Goal: Task Accomplishment & Management: Manage account settings

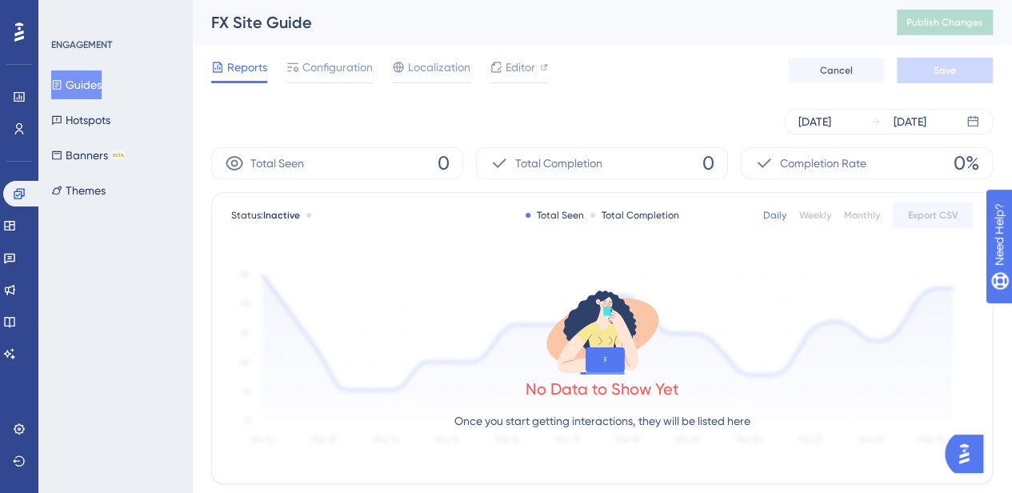
click at [80, 90] on button "Guides" at bounding box center [76, 84] width 50 height 29
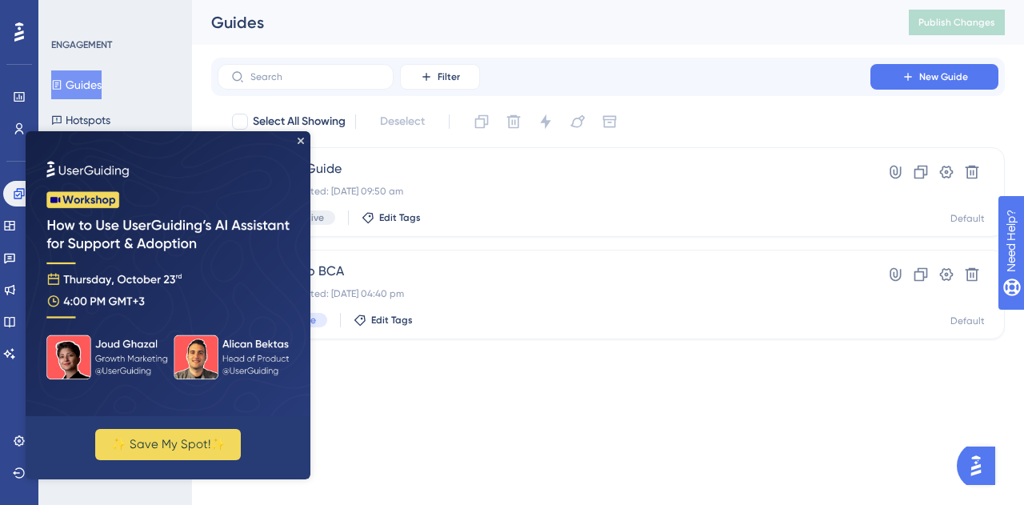
click at [302, 144] on img at bounding box center [168, 273] width 285 height 285
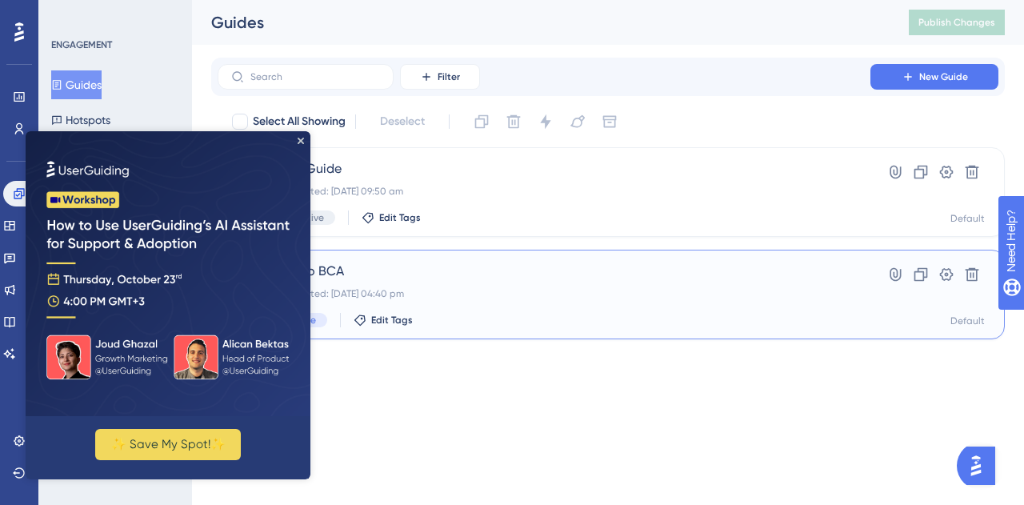
click at [485, 278] on span "Guide to BCA" at bounding box center [544, 271] width 562 height 19
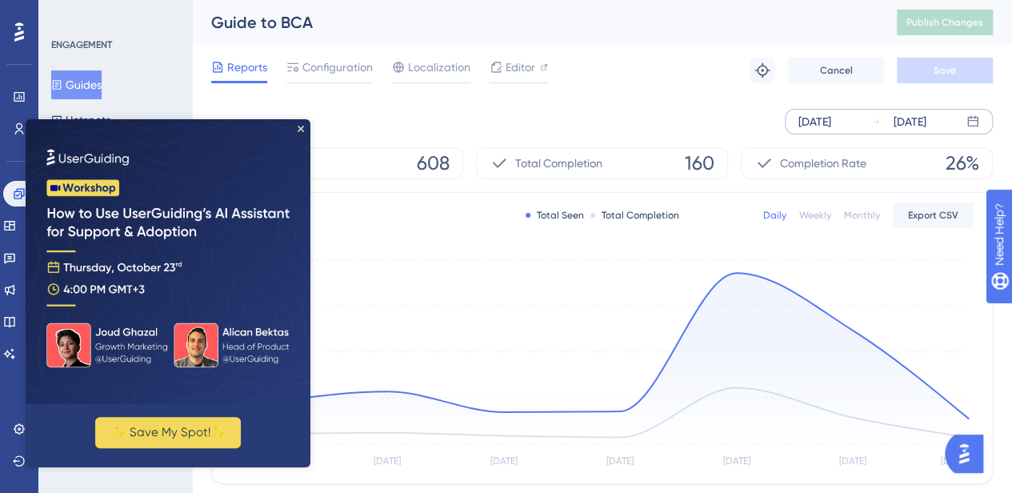
click at [831, 113] on div "[DATE]" at bounding box center [815, 121] width 33 height 19
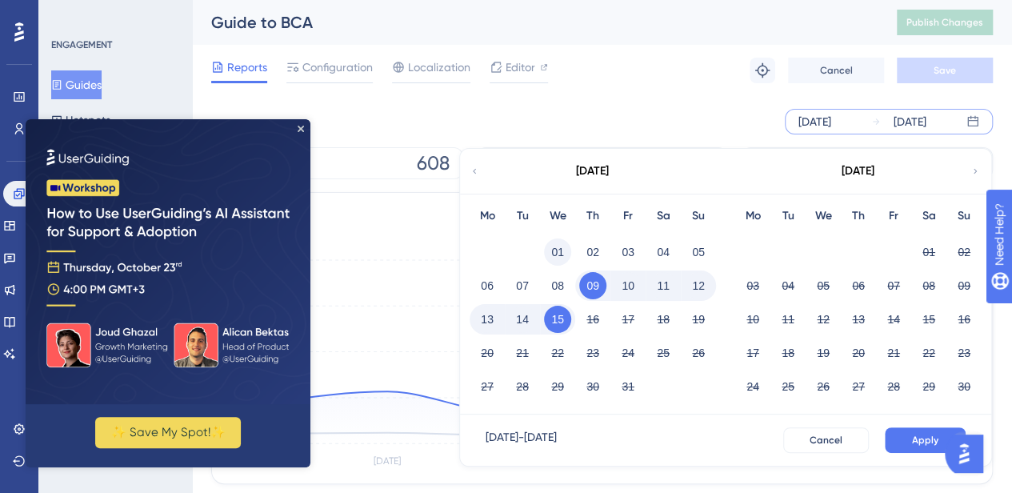
click at [559, 249] on button "01" at bounding box center [557, 251] width 27 height 27
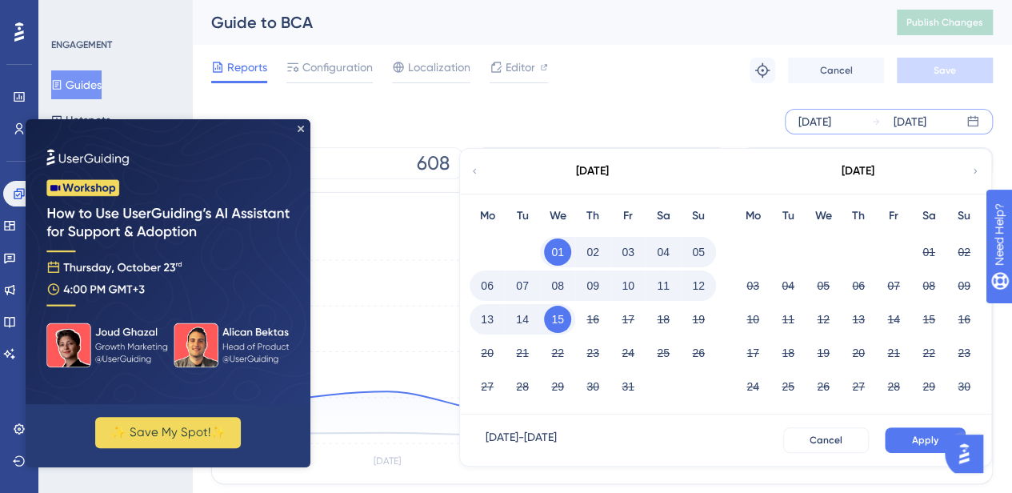
click at [821, 129] on div "[DATE]" at bounding box center [815, 121] width 33 height 19
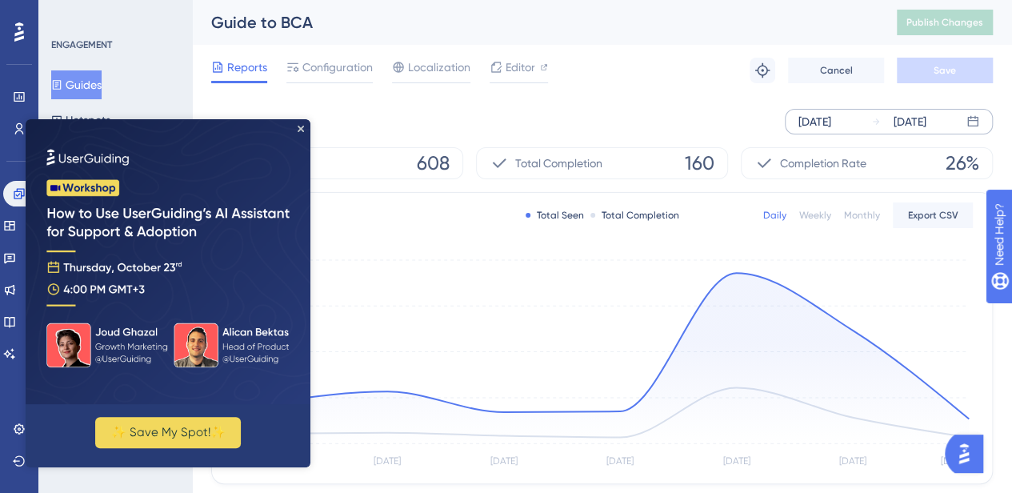
click at [831, 126] on div "[DATE]" at bounding box center [815, 121] width 33 height 19
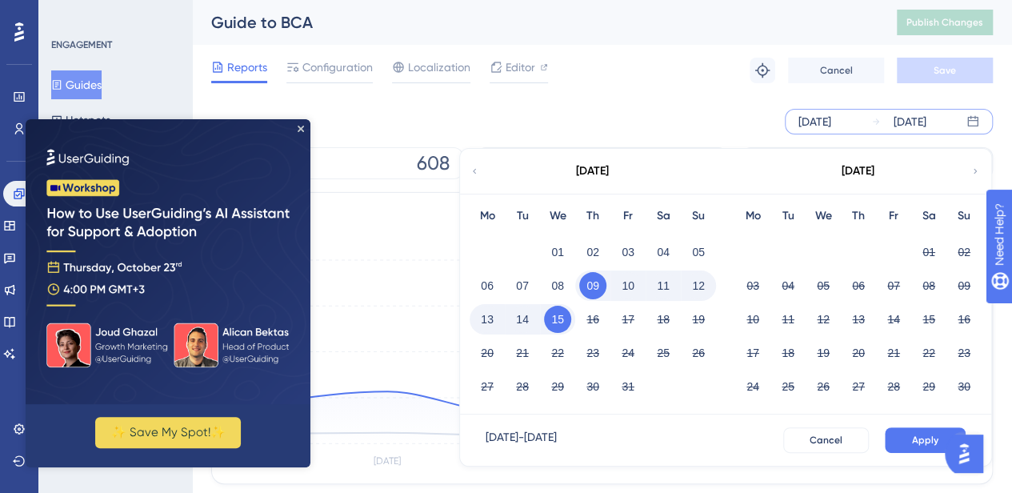
click at [471, 175] on icon at bounding box center [475, 171] width 10 height 14
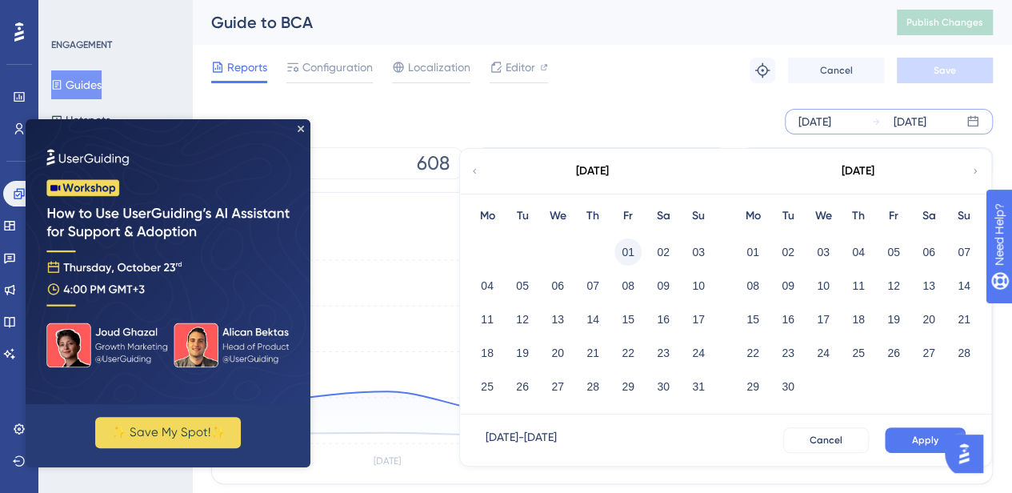
click at [618, 245] on button "01" at bounding box center [628, 251] width 27 height 27
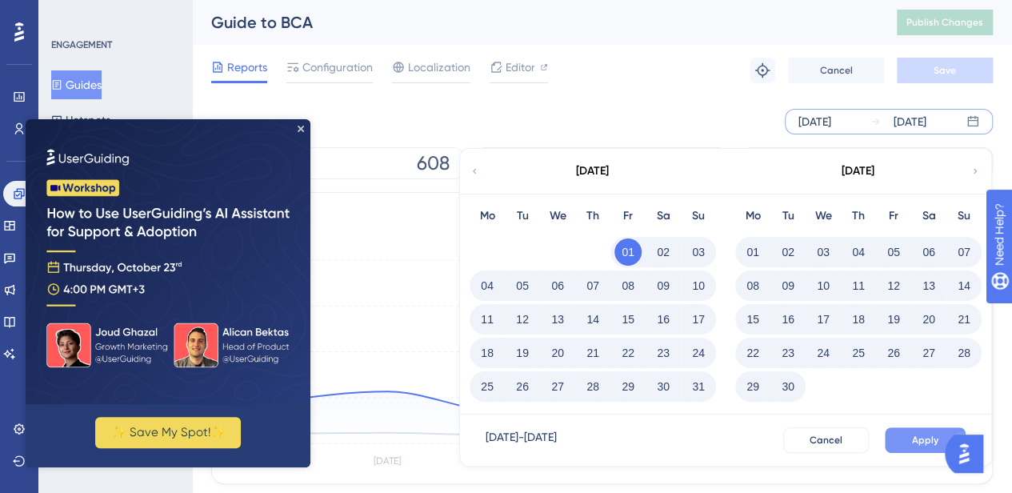
click at [907, 433] on button "Apply" at bounding box center [925, 440] width 81 height 26
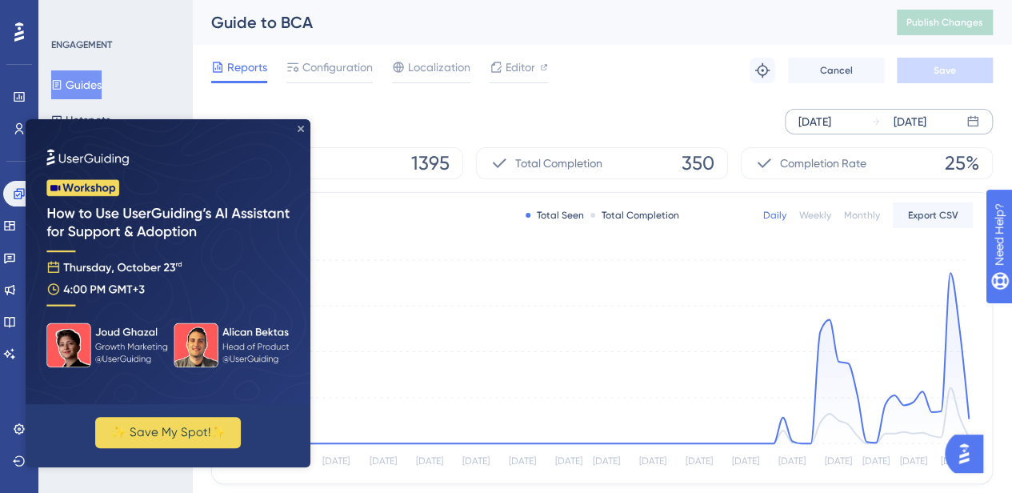
click at [302, 130] on icon "Close Preview" at bounding box center [301, 129] width 6 height 6
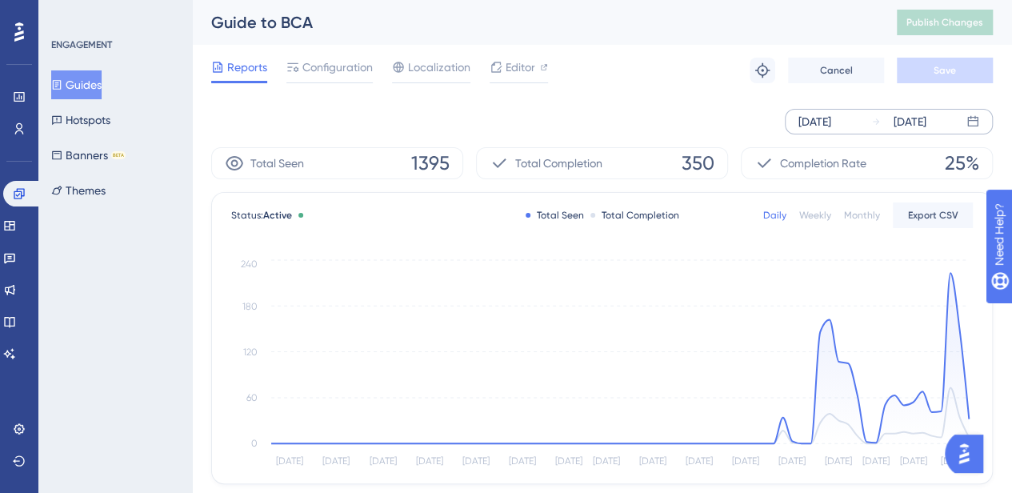
click at [74, 79] on button "Guides" at bounding box center [76, 84] width 50 height 29
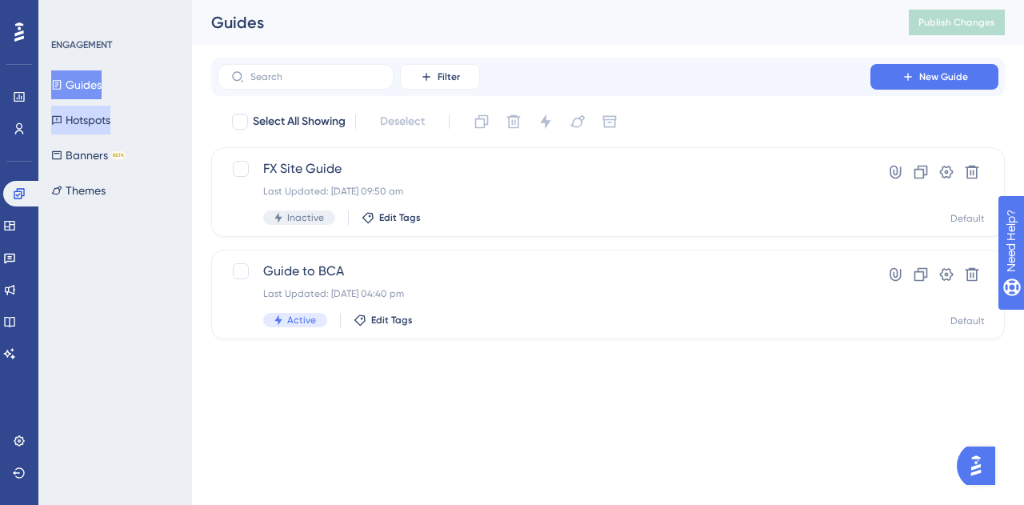
click at [94, 118] on button "Hotspots" at bounding box center [80, 120] width 59 height 29
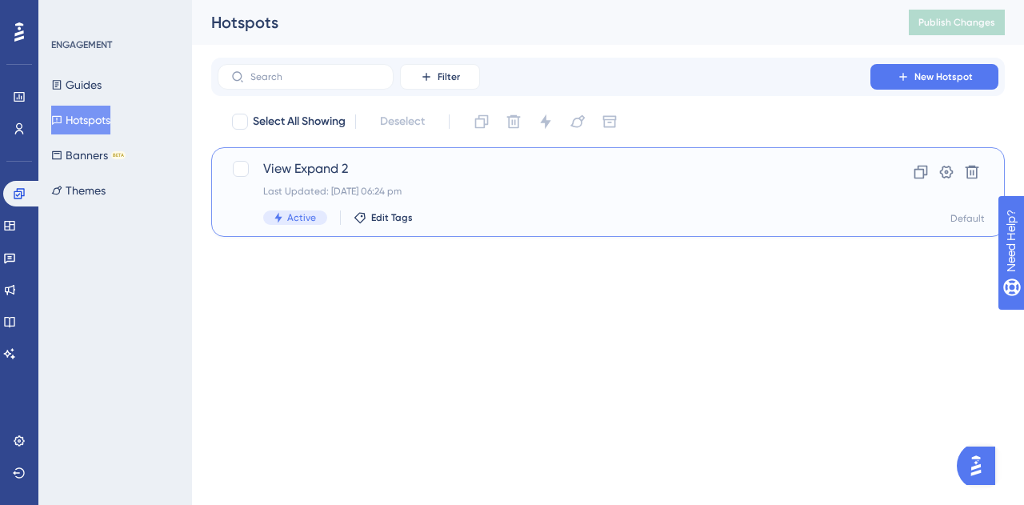
click at [465, 169] on span "View Expand 2" at bounding box center [544, 168] width 562 height 19
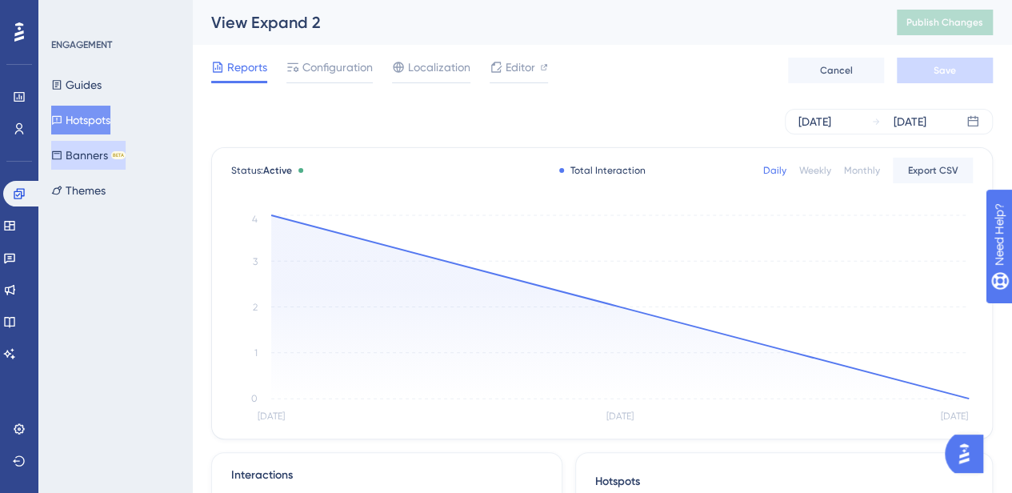
click at [82, 149] on button "Banners BETA" at bounding box center [88, 155] width 74 height 29
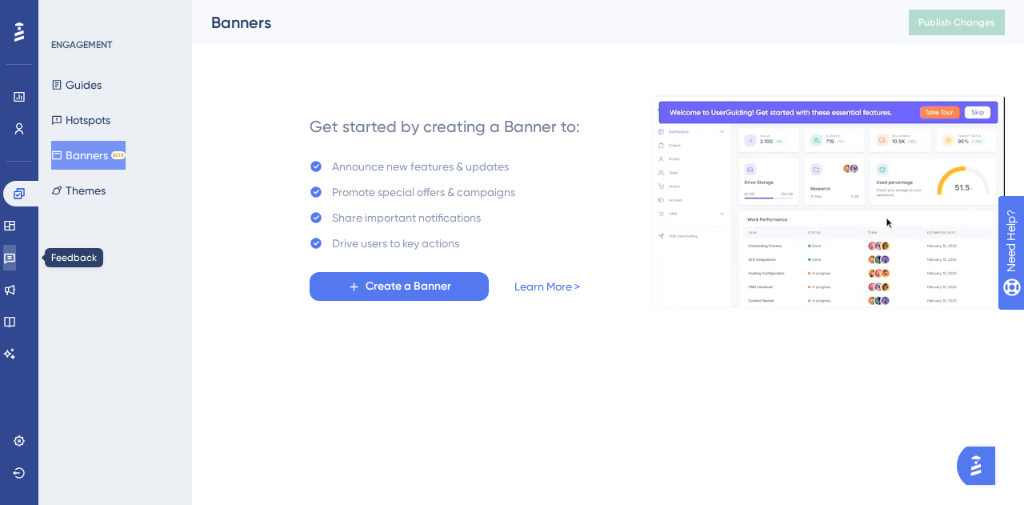
click at [15, 257] on icon at bounding box center [9, 259] width 11 height 10
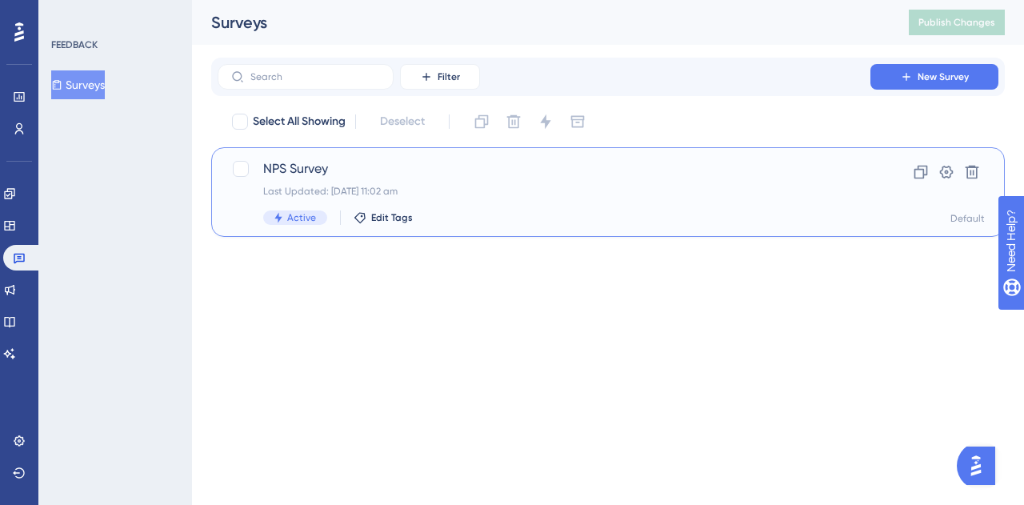
click at [450, 171] on span "NPS Survey" at bounding box center [544, 168] width 562 height 19
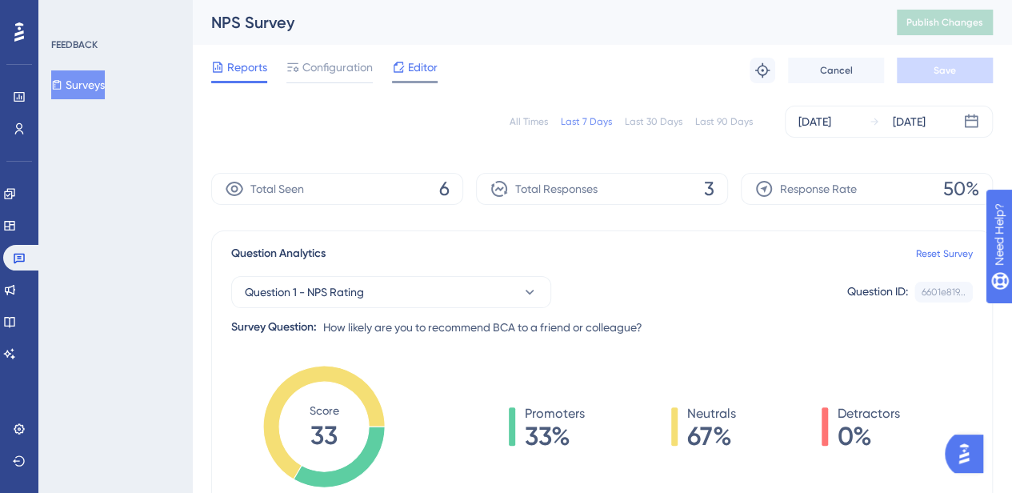
click at [418, 70] on span "Editor" at bounding box center [423, 67] width 30 height 19
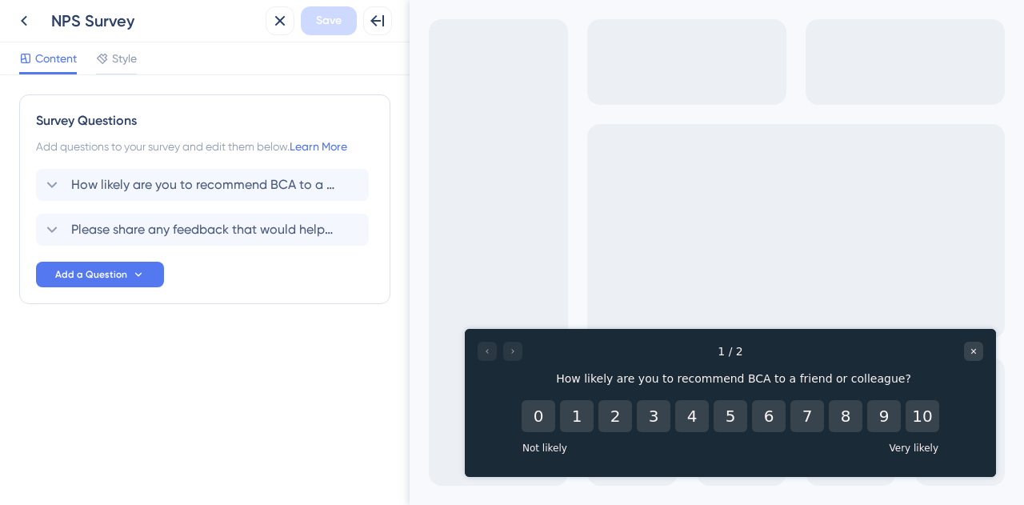
click at [918, 433] on div "0 1 2 3 4 5 6 7 8 9 10 Not likely Very likely" at bounding box center [730, 427] width 423 height 54
click at [919, 418] on button "10" at bounding box center [923, 416] width 34 height 32
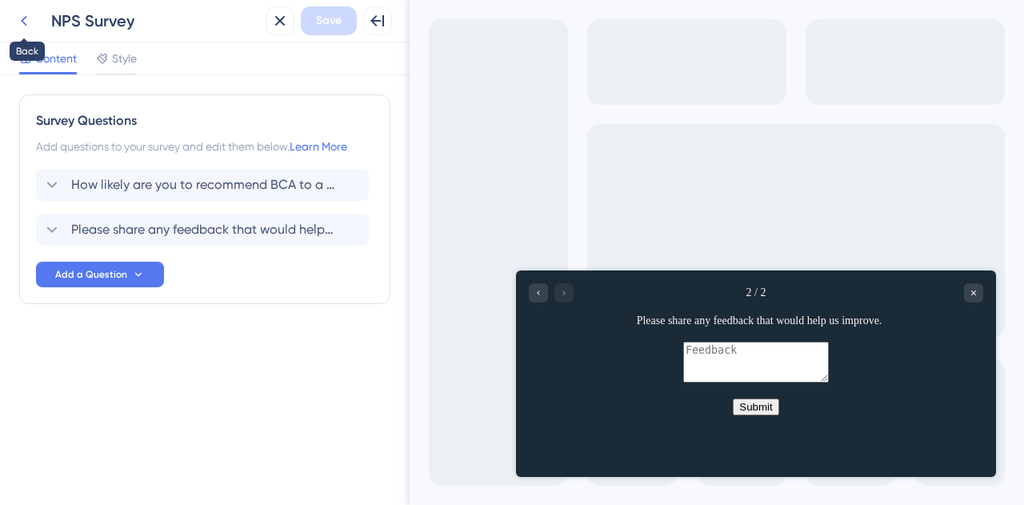
click at [26, 25] on icon at bounding box center [24, 21] width 6 height 10
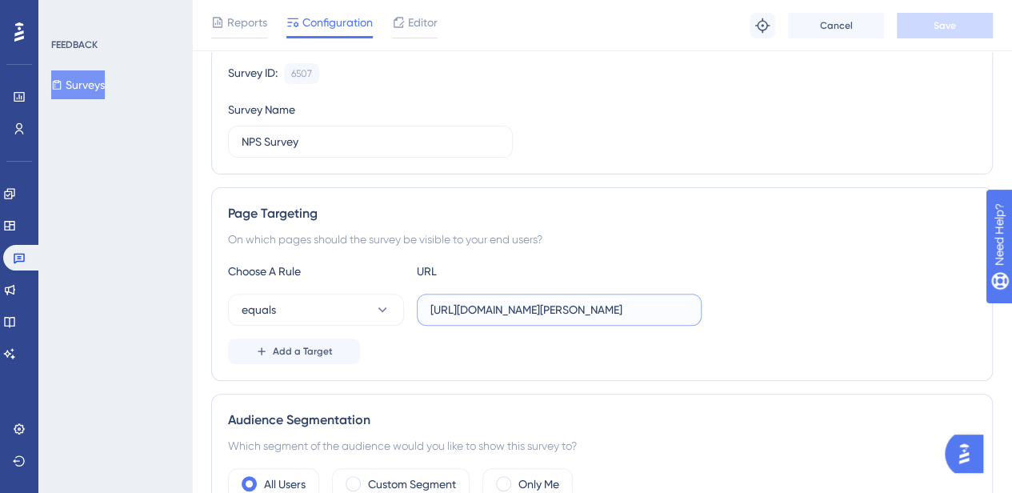
scroll to position [0, 232]
drag, startPoint x: 592, startPoint y: 310, endPoint x: 743, endPoint y: 317, distance: 150.6
click at [743, 317] on div "equals [URL][DOMAIN_NAME][PERSON_NAME]" at bounding box center [602, 310] width 748 height 32
type input "[URL][DOMAIN_NAME]"
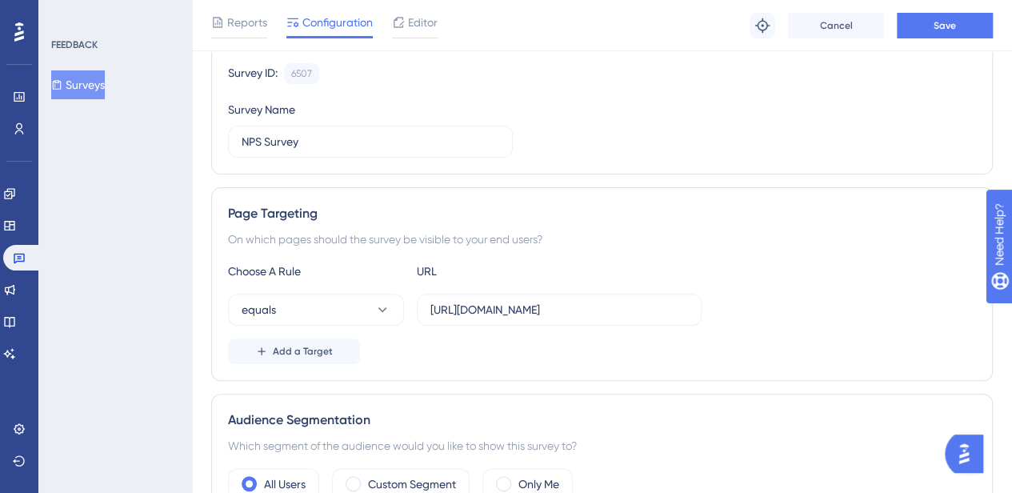
click at [899, 282] on div "Choose A Rule URL equals [URL][DOMAIN_NAME] Add a Target" at bounding box center [602, 313] width 748 height 102
click at [506, 484] on span at bounding box center [503, 483] width 15 height 15
click at [516, 479] on input "radio" at bounding box center [516, 479] width 0 height 0
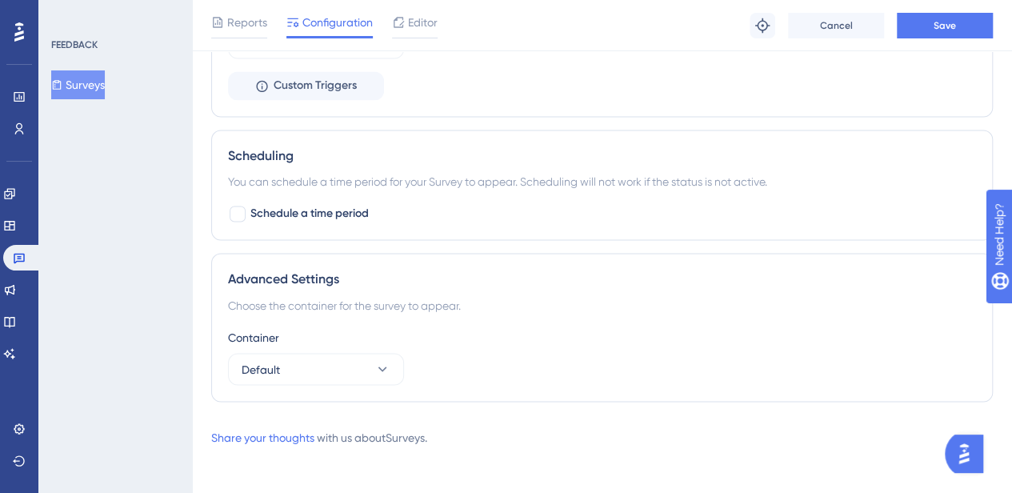
scroll to position [927, 0]
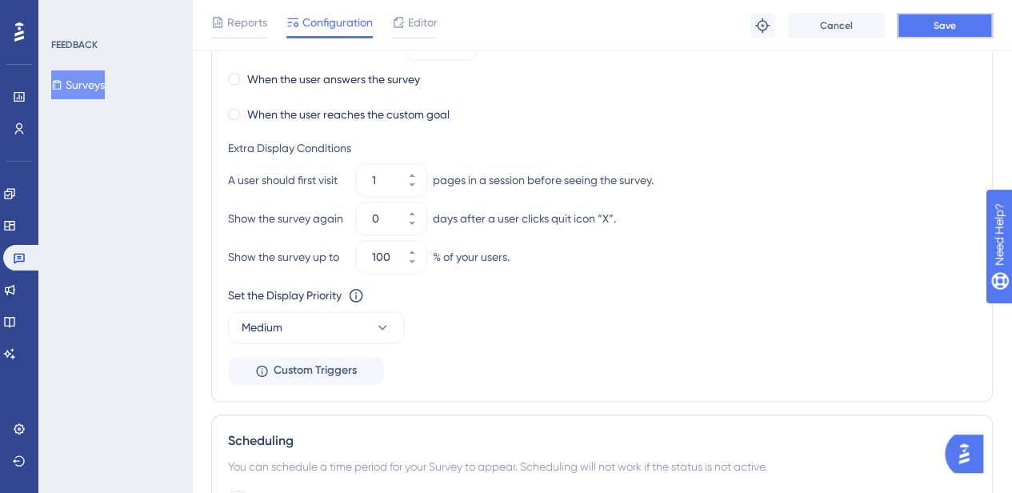
click at [947, 30] on span "Save" at bounding box center [945, 25] width 22 height 13
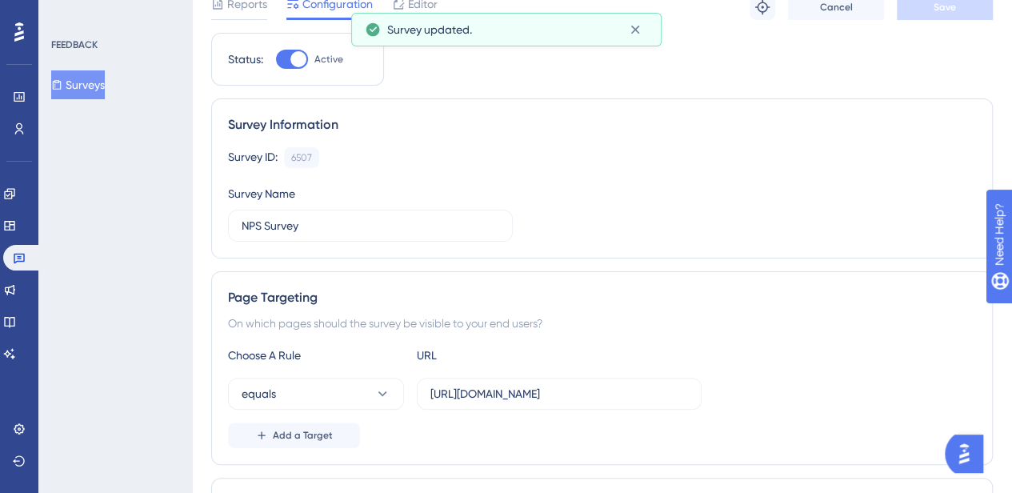
scroll to position [0, 0]
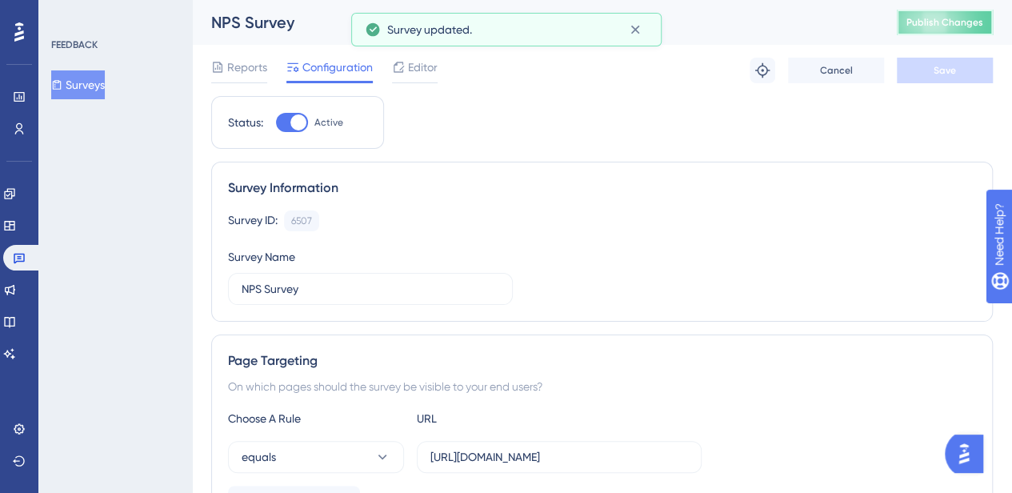
click at [964, 28] on span "Publish Changes" at bounding box center [945, 22] width 77 height 13
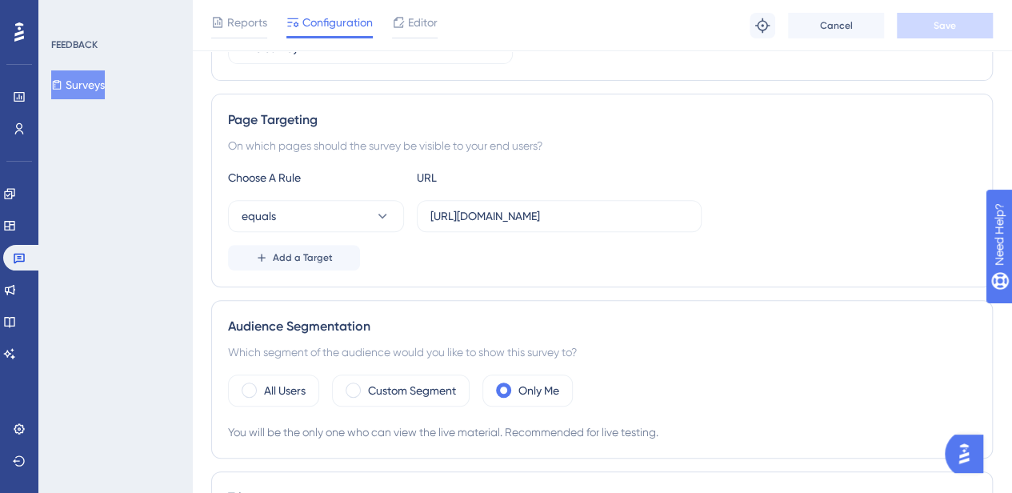
scroll to position [258, 0]
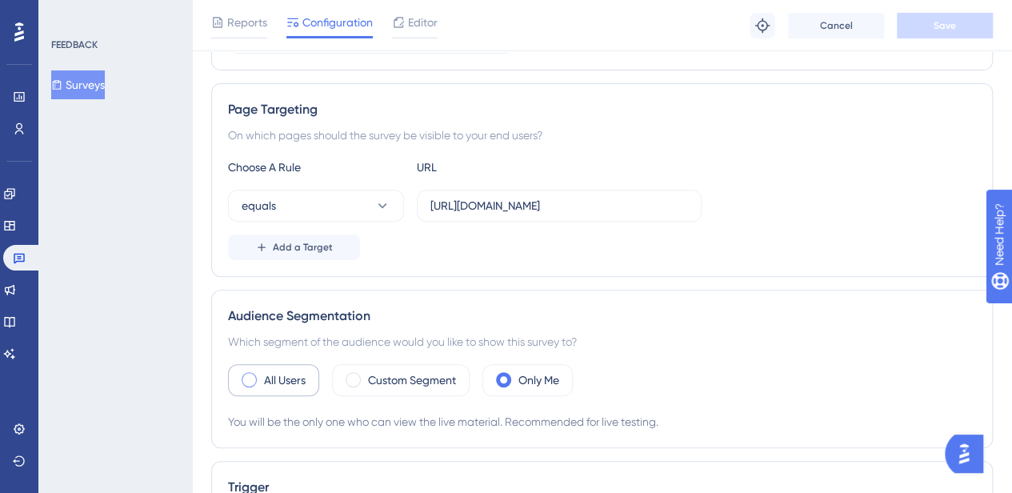
click at [246, 379] on span at bounding box center [249, 379] width 15 height 15
click at [262, 375] on input "radio" at bounding box center [262, 375] width 0 height 0
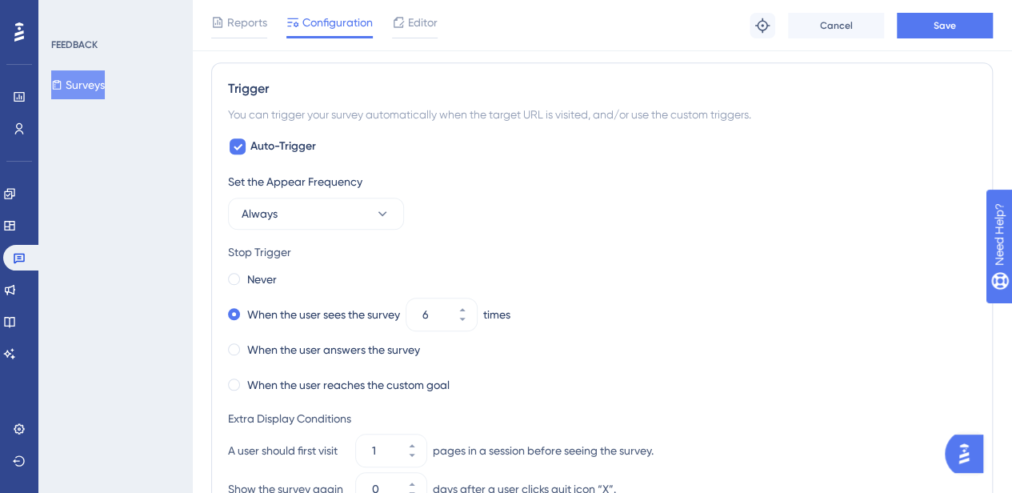
scroll to position [640, 0]
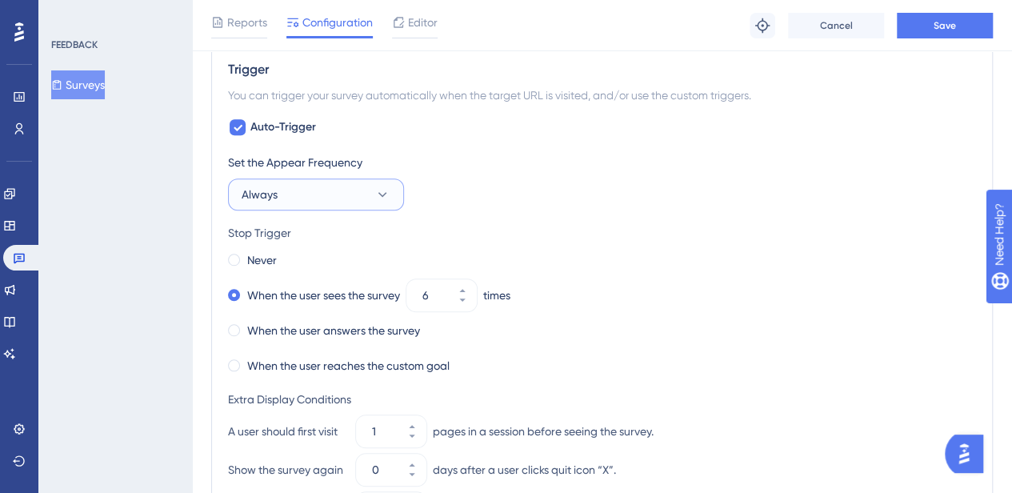
click at [342, 189] on button "Always" at bounding box center [316, 194] width 176 height 32
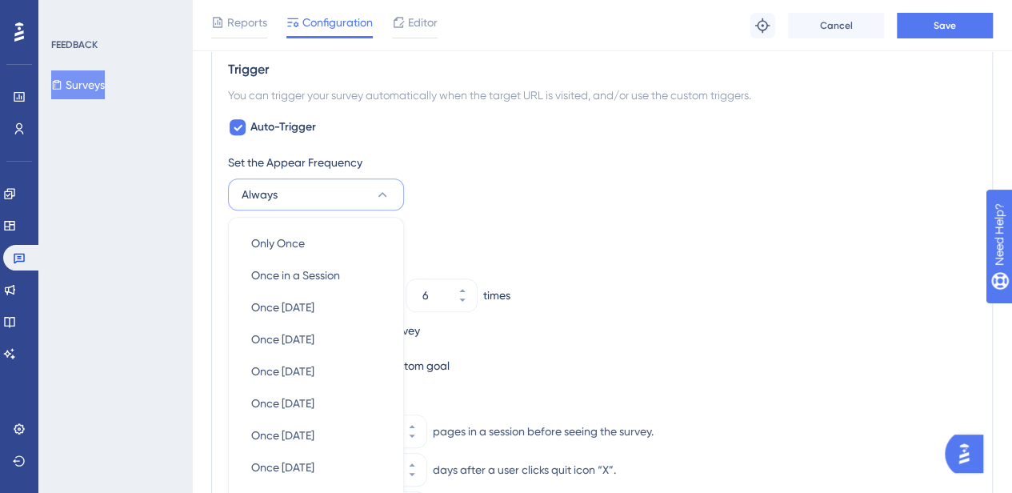
scroll to position [761, 0]
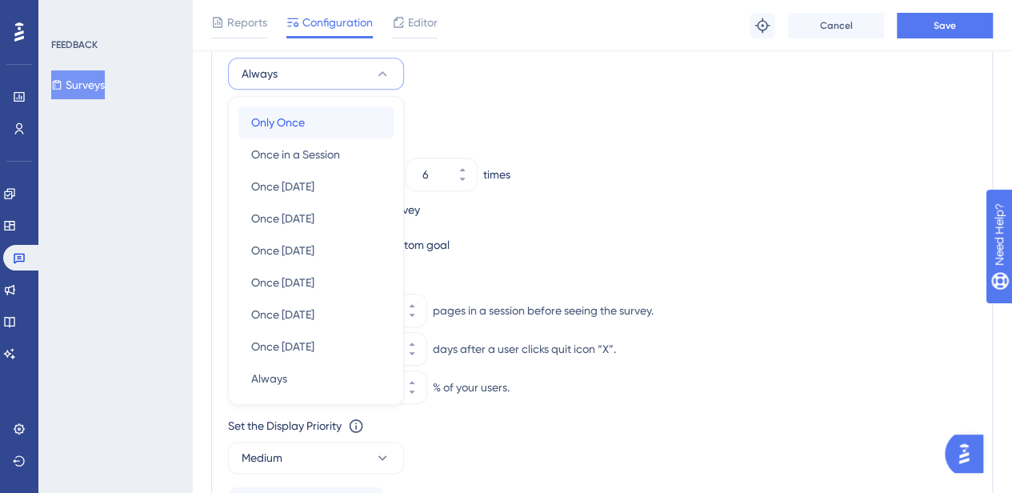
click at [306, 125] on div "Only Once Only Once" at bounding box center [316, 122] width 130 height 32
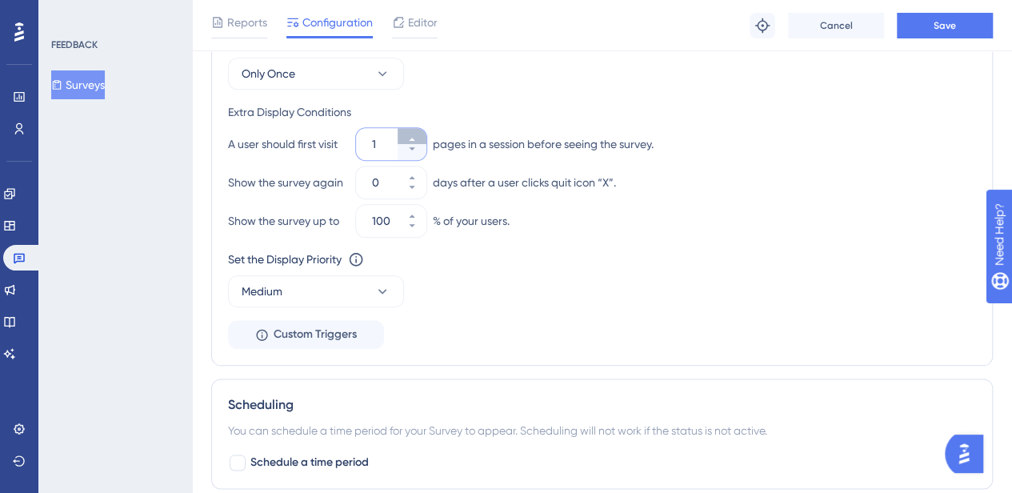
click at [411, 138] on icon at bounding box center [412, 139] width 6 height 3
type input "3"
click at [597, 289] on div "Set the Display Priority This option will set the display priority between auto…" at bounding box center [602, 279] width 748 height 58
click at [408, 173] on icon at bounding box center [412, 178] width 10 height 10
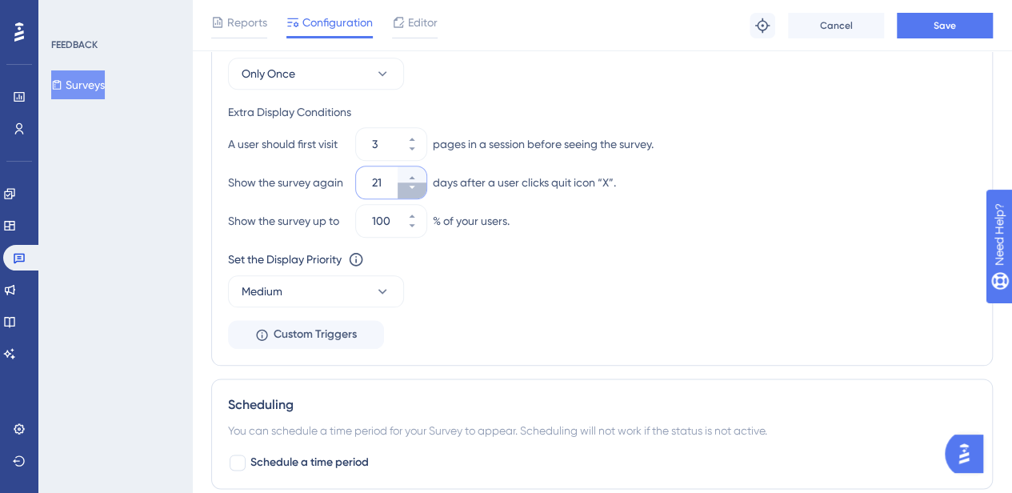
click at [409, 182] on icon at bounding box center [412, 187] width 10 height 10
click at [413, 167] on button "44" at bounding box center [412, 174] width 29 height 16
click at [413, 167] on button "54" at bounding box center [412, 174] width 29 height 16
click at [413, 167] on button "55" at bounding box center [412, 174] width 29 height 16
click at [413, 167] on button "56" at bounding box center [412, 174] width 29 height 16
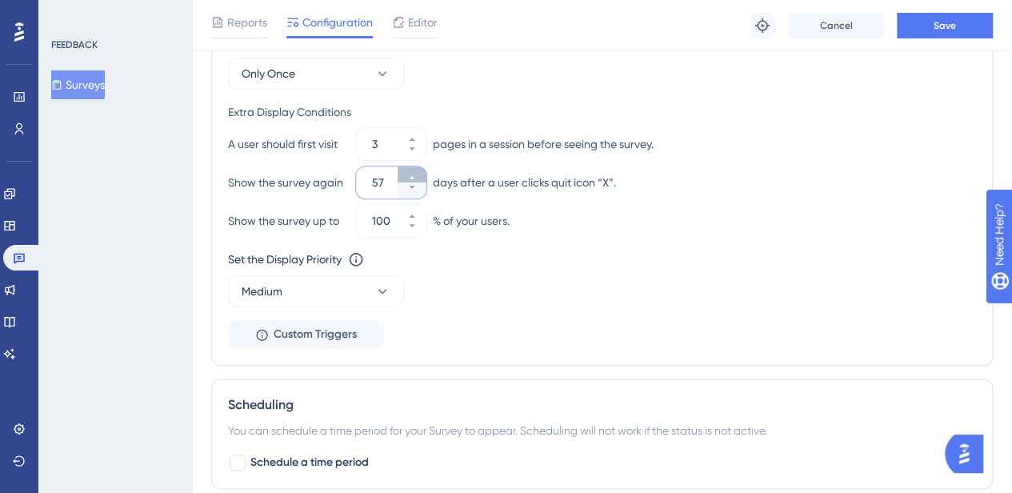
click at [413, 167] on button "57" at bounding box center [412, 174] width 29 height 16
click at [413, 167] on button "58" at bounding box center [412, 174] width 29 height 16
click at [413, 167] on button "59" at bounding box center [412, 174] width 29 height 16
click at [413, 167] on button "60" at bounding box center [412, 174] width 29 height 16
click at [474, 271] on div "Set the Display Priority This option will set the display priority between auto…" at bounding box center [602, 279] width 748 height 58
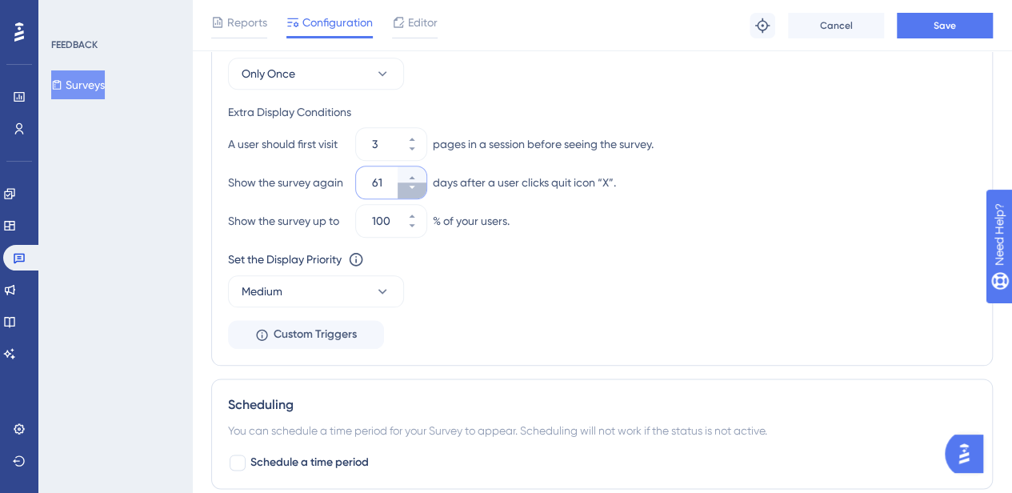
click at [416, 185] on button "61" at bounding box center [412, 190] width 29 height 16
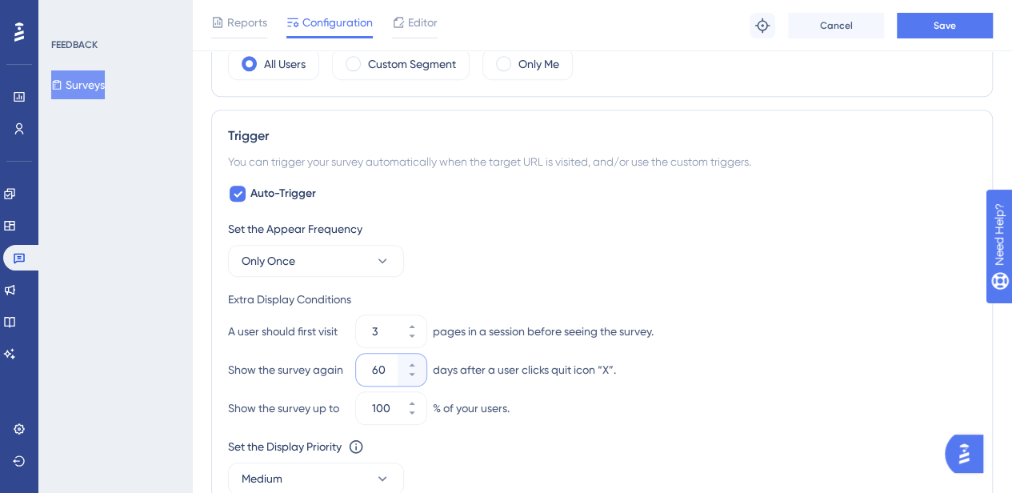
scroll to position [568, 0]
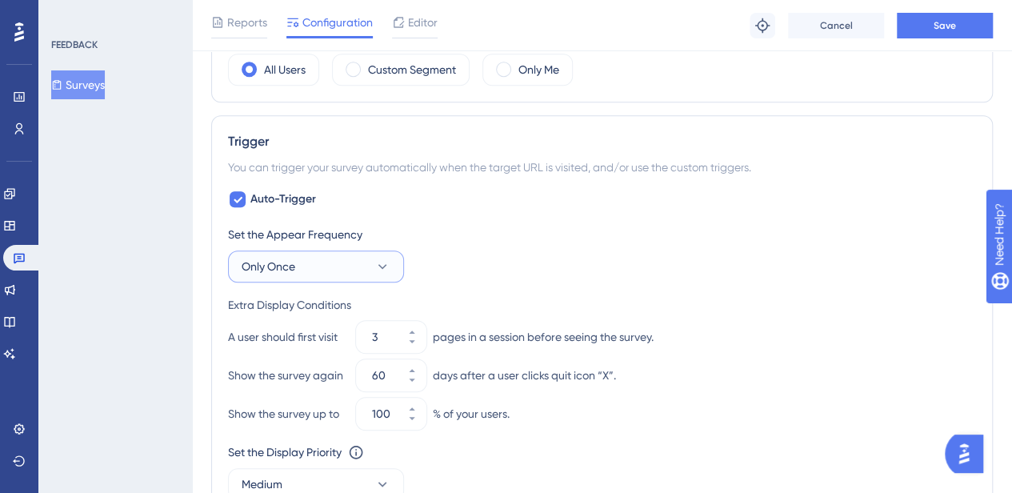
click at [368, 268] on button "Only Once" at bounding box center [316, 266] width 176 height 32
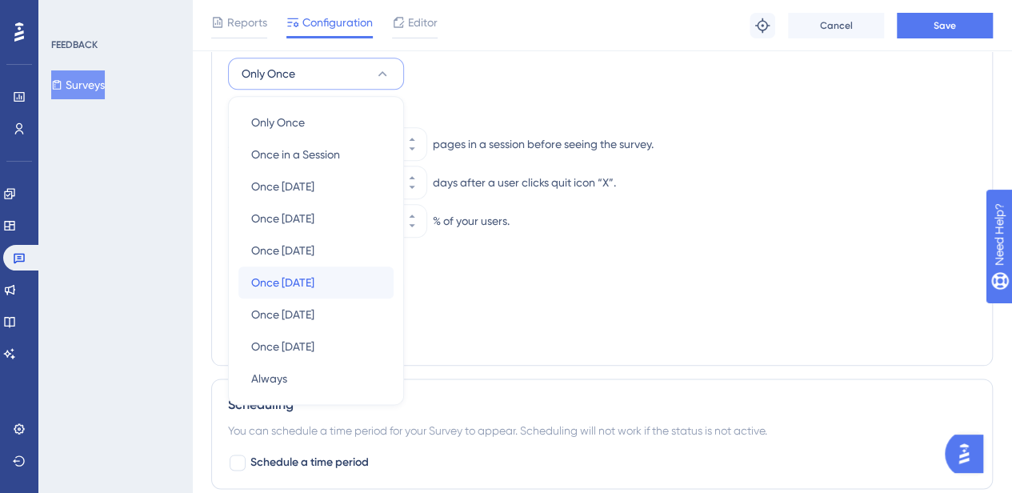
click at [298, 273] on span "Once [DATE]" at bounding box center [282, 282] width 63 height 19
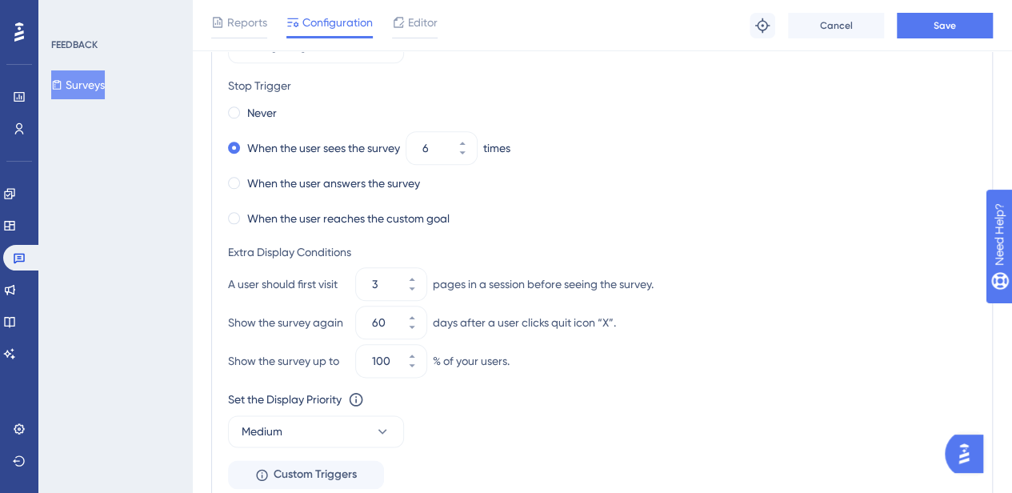
scroll to position [785, 0]
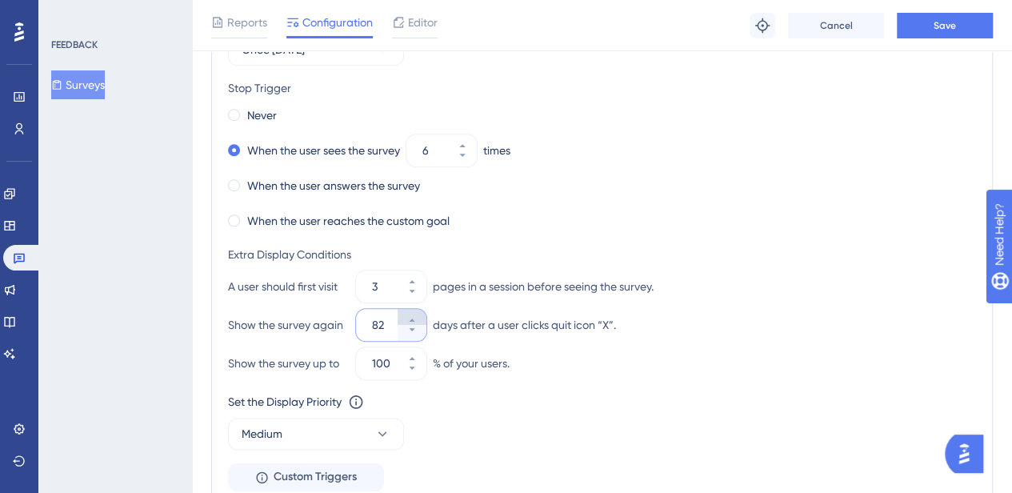
click at [411, 318] on icon at bounding box center [412, 320] width 10 height 10
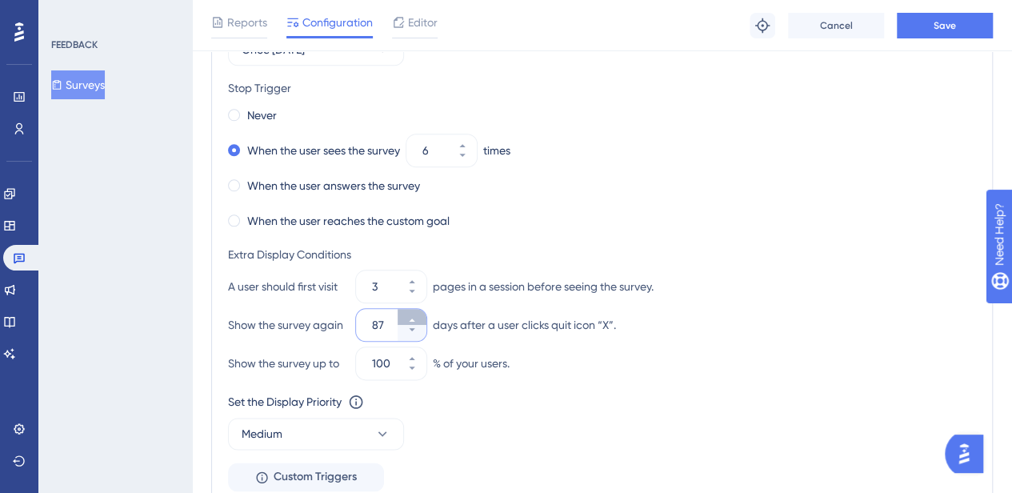
click at [411, 318] on icon at bounding box center [412, 320] width 10 height 10
type input "90"
click at [378, 435] on icon at bounding box center [383, 434] width 16 height 16
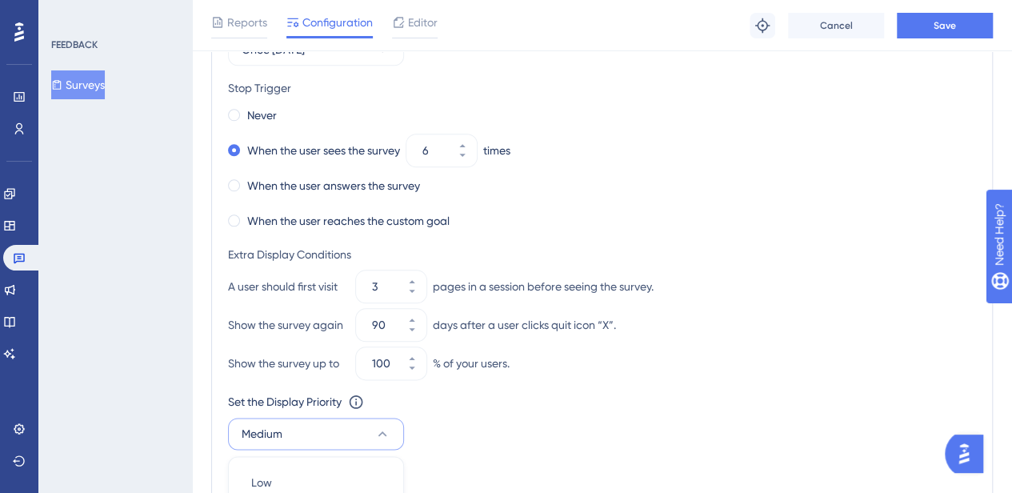
scroll to position [1065, 0]
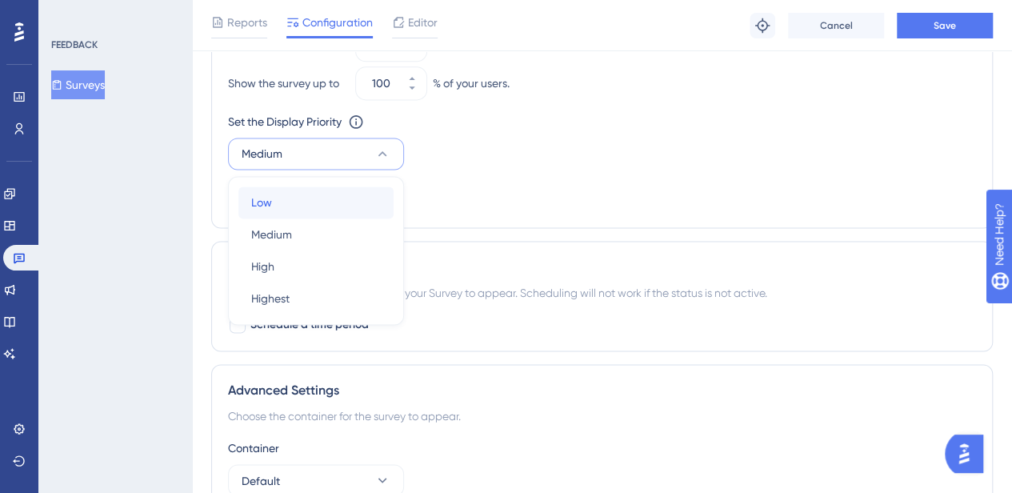
click at [285, 204] on div "Low Low" at bounding box center [316, 202] width 130 height 32
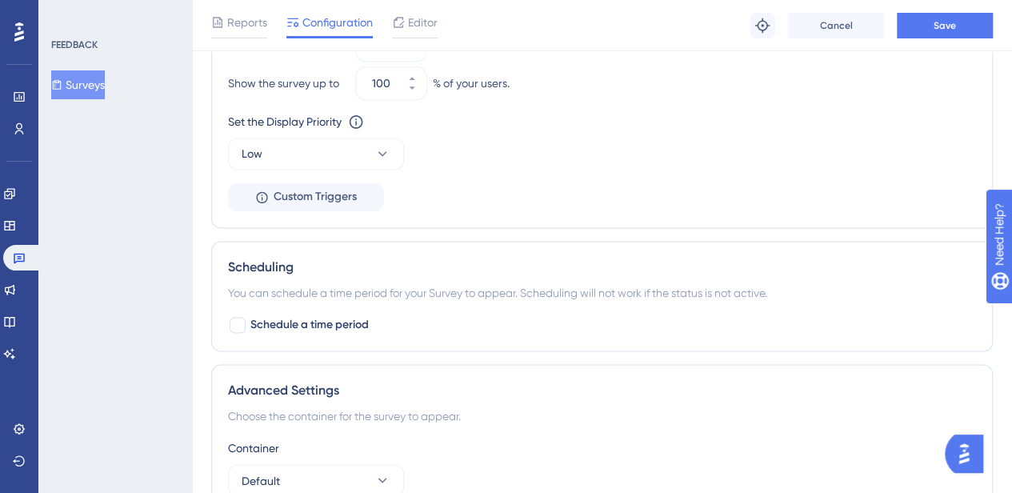
click at [513, 294] on div "You can schedule a time period for your Survey to appear. Scheduling will not w…" at bounding box center [602, 292] width 748 height 19
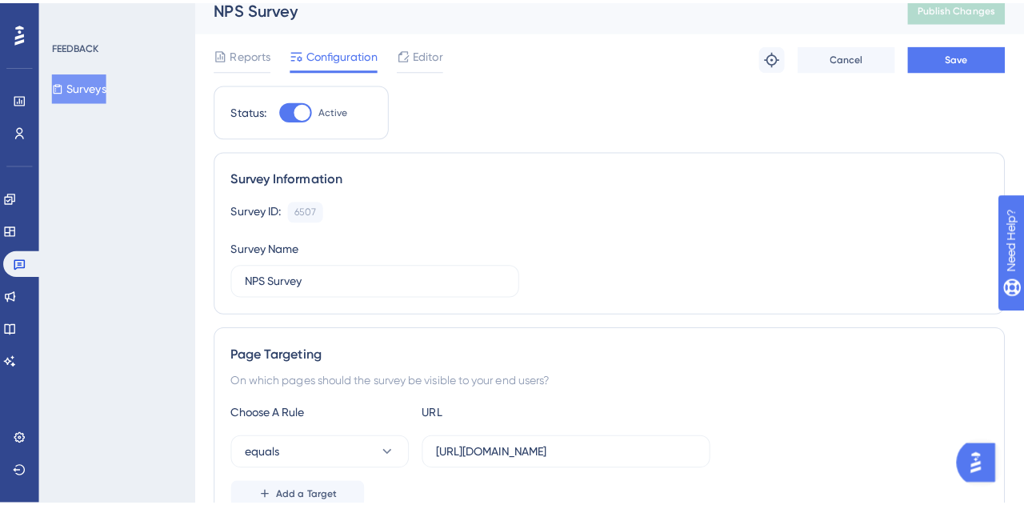
scroll to position [0, 0]
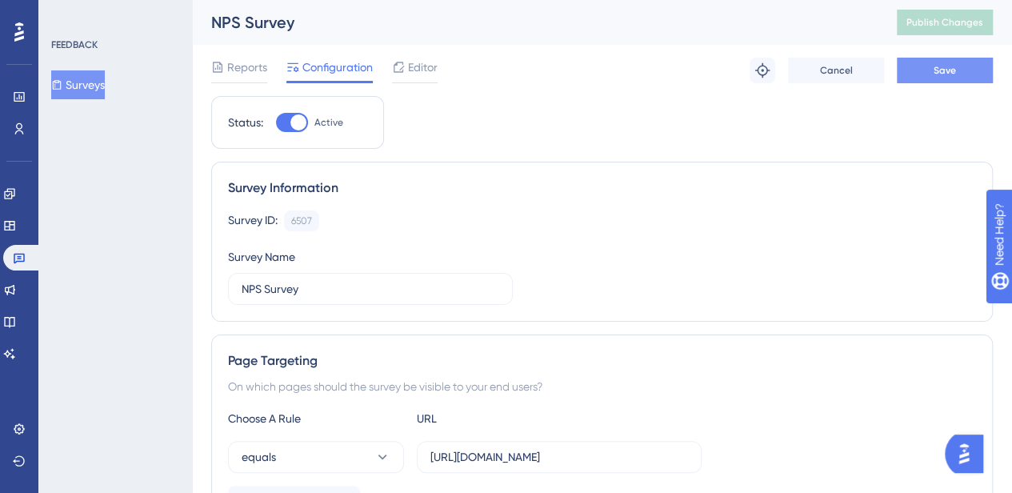
click at [943, 62] on button "Save" at bounding box center [945, 71] width 96 height 26
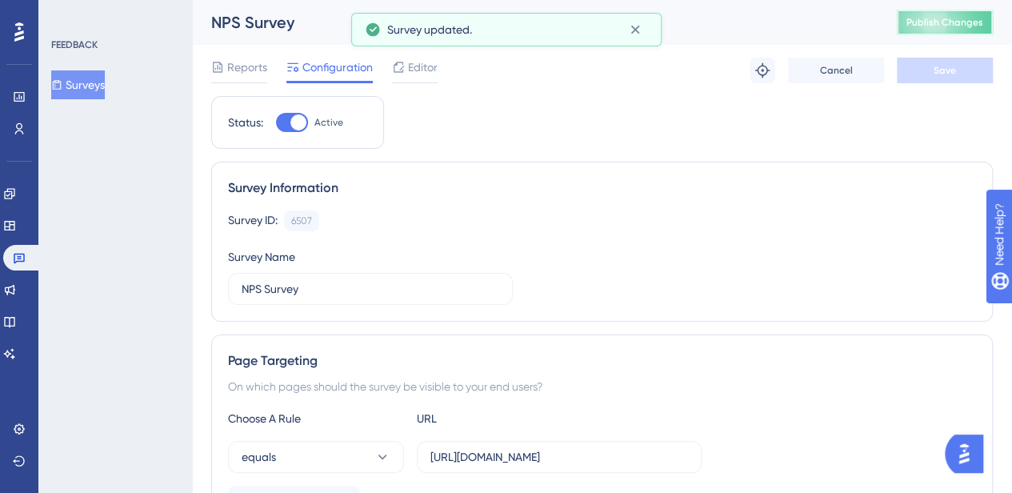
click at [946, 26] on span "Publish Changes" at bounding box center [945, 22] width 77 height 13
click at [410, 64] on span "Editor" at bounding box center [423, 67] width 30 height 19
